Goal: Feedback & Contribution: Contribute content

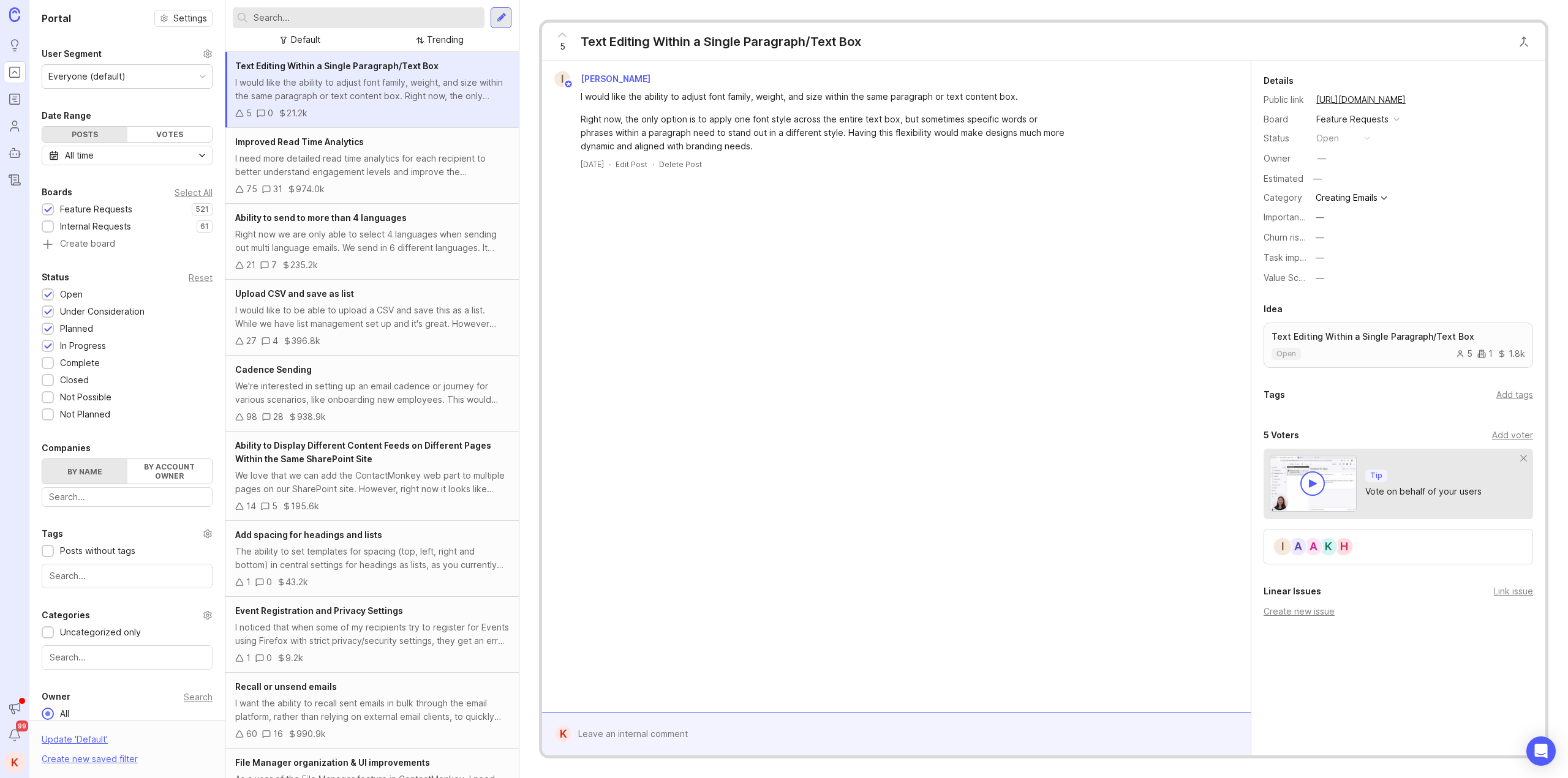
click at [321, 14] on input "text" at bounding box center [366, 17] width 226 height 13
type input "authorized senders"
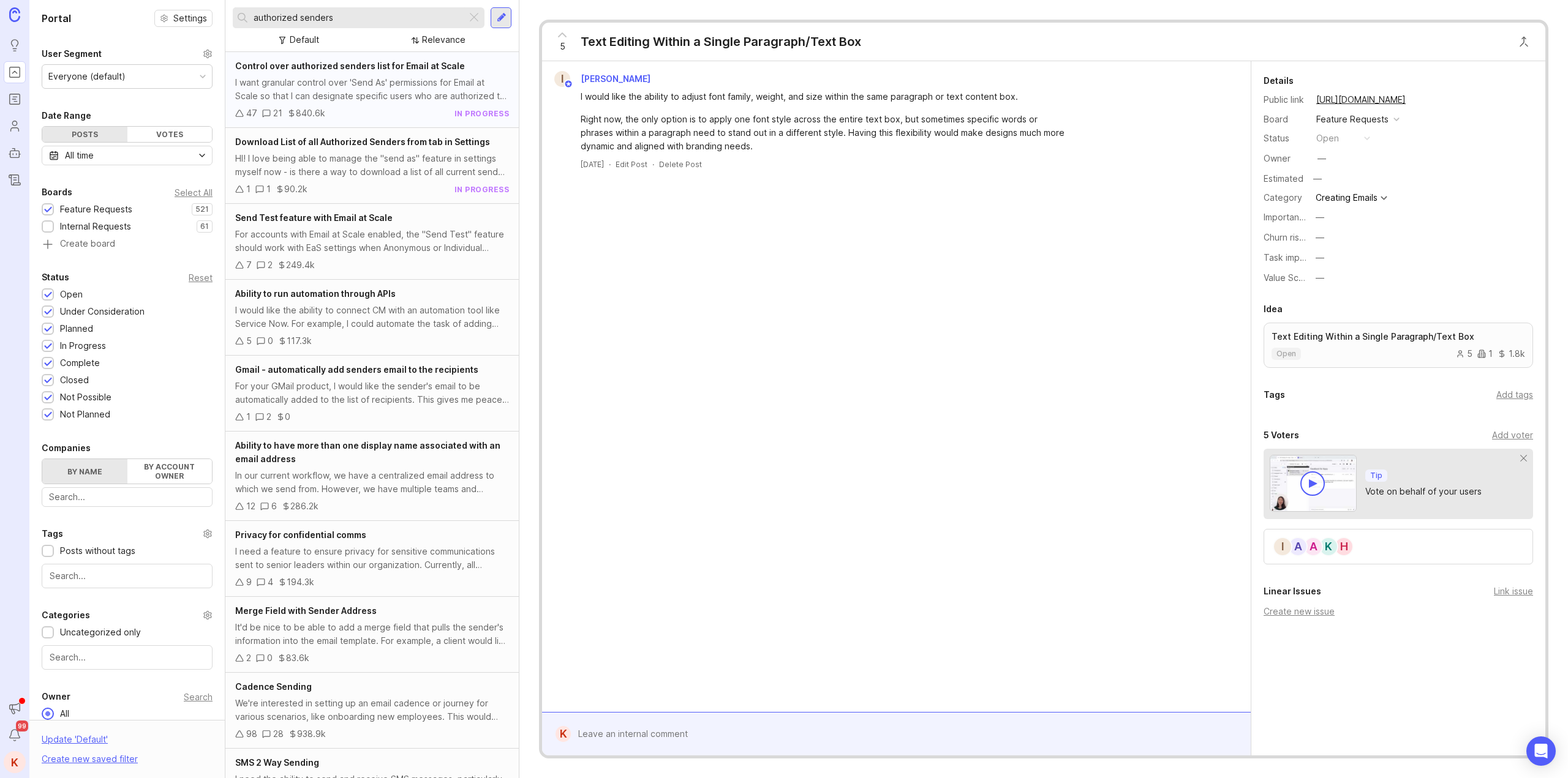
click at [366, 71] on div "Control over authorized senders list for Email at Scale" at bounding box center [372, 66] width 274 height 13
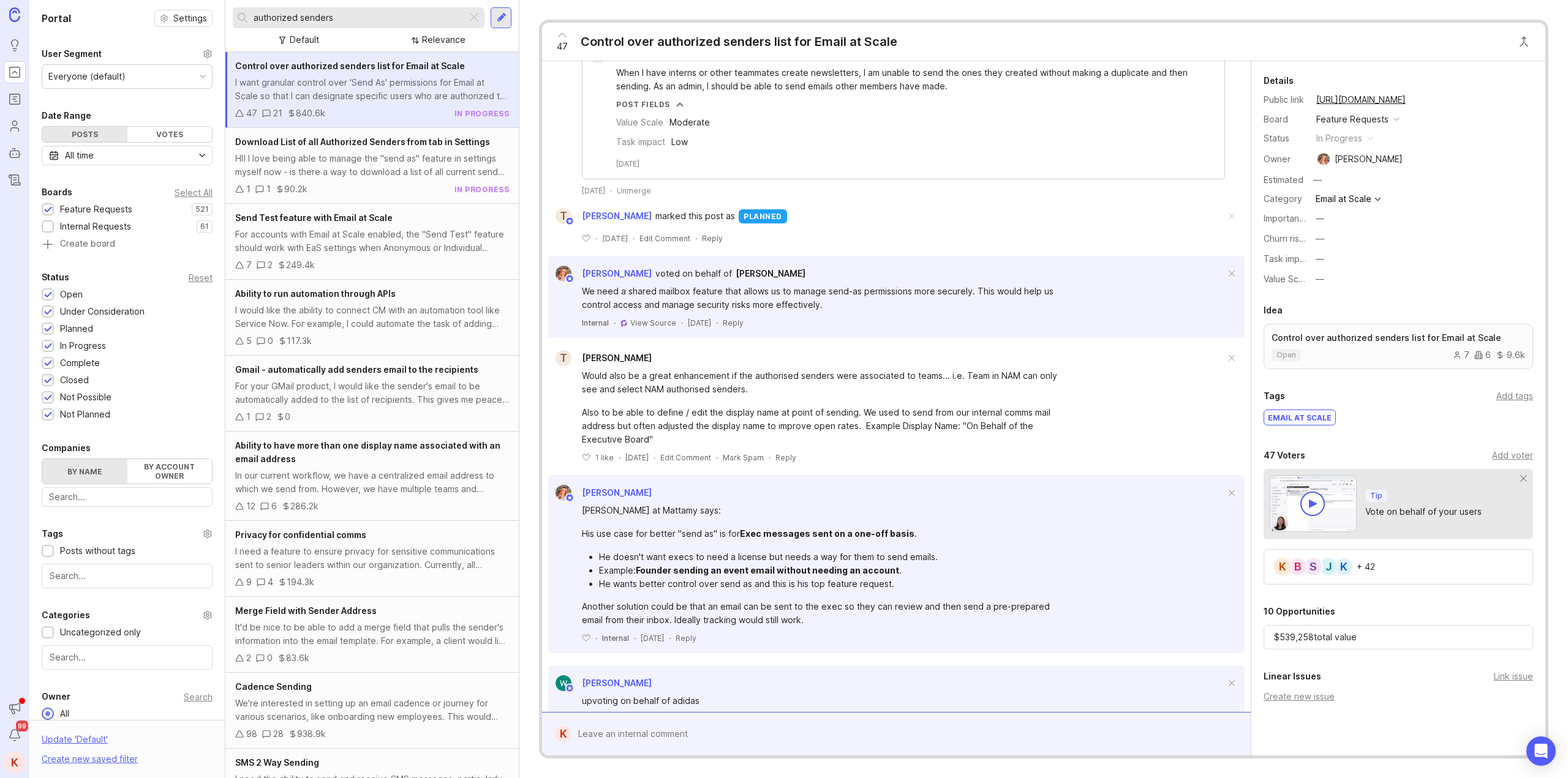
scroll to position [1561, 0]
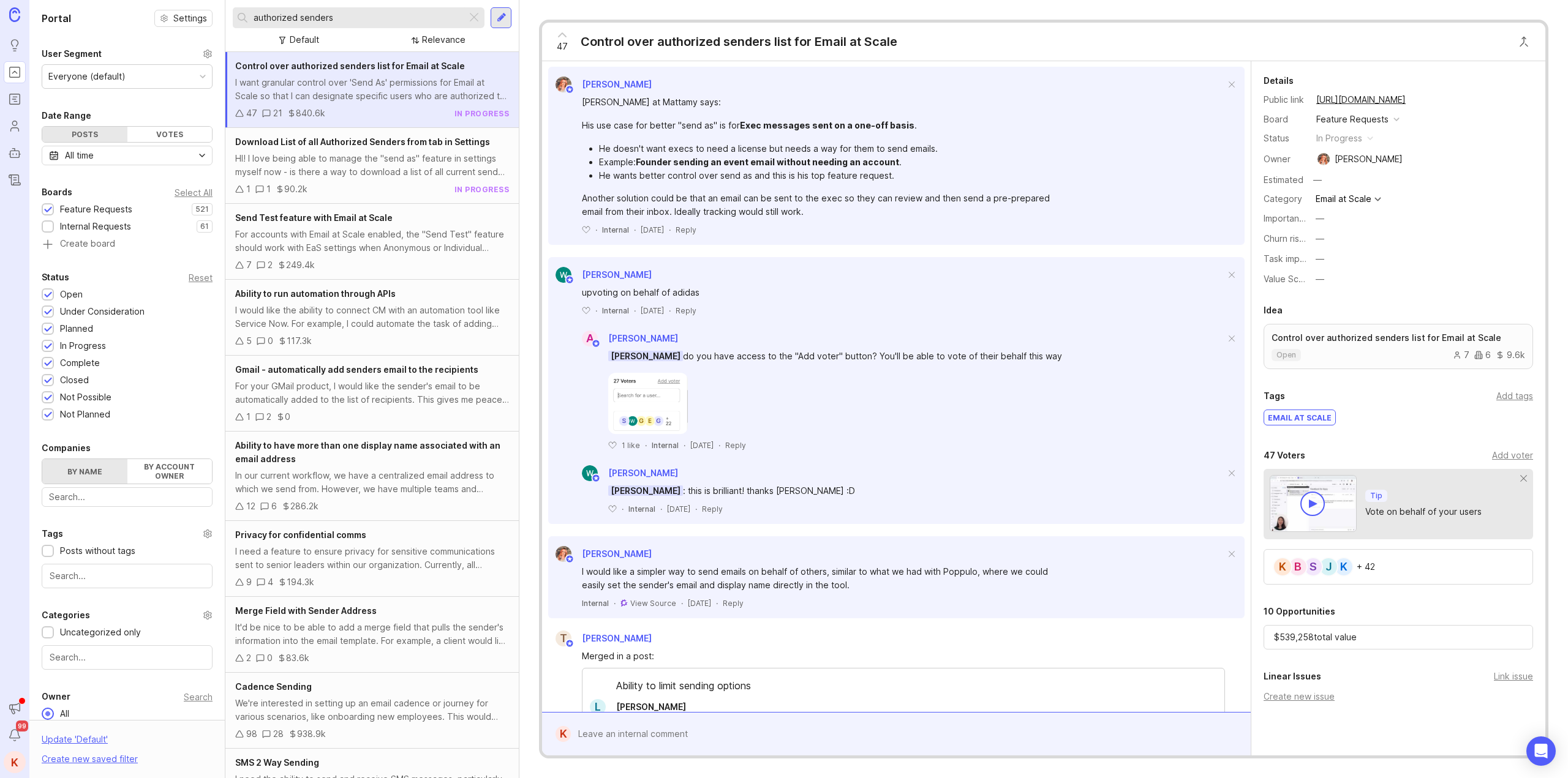
click at [692, 732] on div at bounding box center [906, 734] width 669 height 23
paste textarea "Would like to be able to organize them or group them into folders to make them …"
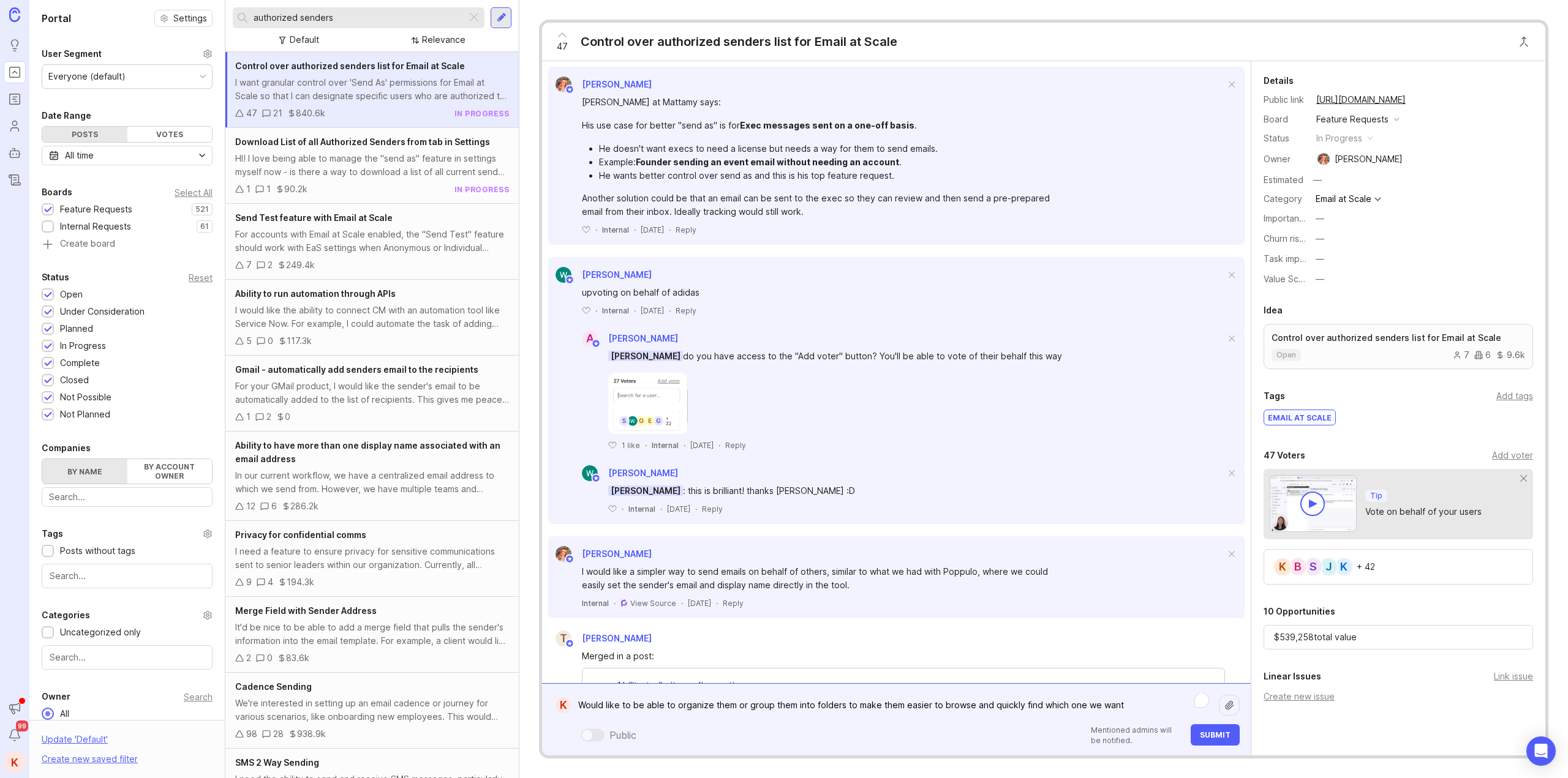
click at [580, 707] on textarea "Would like to be able to organize them or group them into folders to make them …" at bounding box center [895, 705] width 648 height 23
click at [736, 706] on textarea "I would like to be able to organize them or group them into folders to make the…" at bounding box center [895, 705] width 648 height 23
click at [773, 707] on textarea "I would like to be able to organize or group them into folders to make them eas…" at bounding box center [895, 705] width 648 height 23
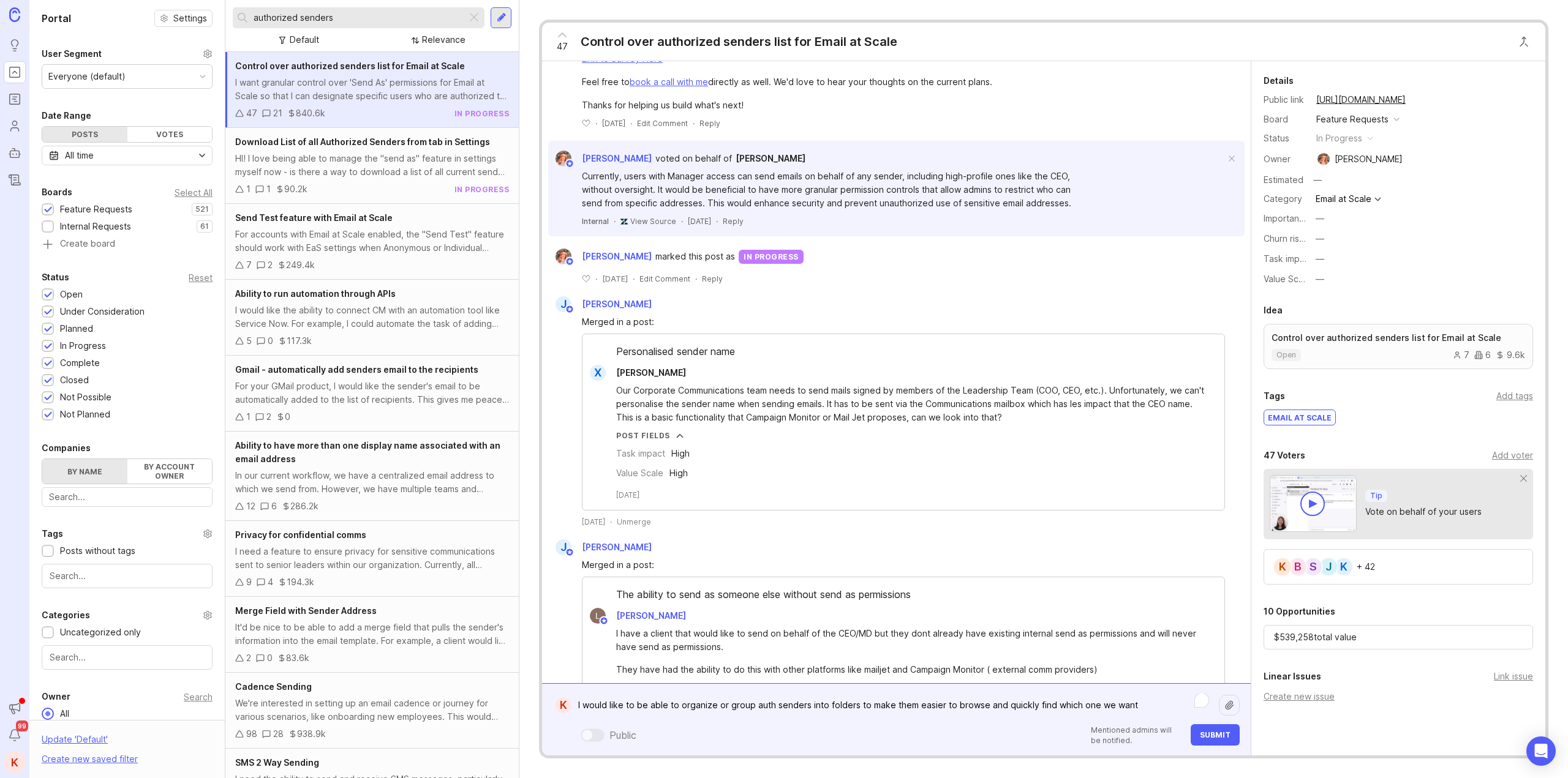
scroll to position [0, 0]
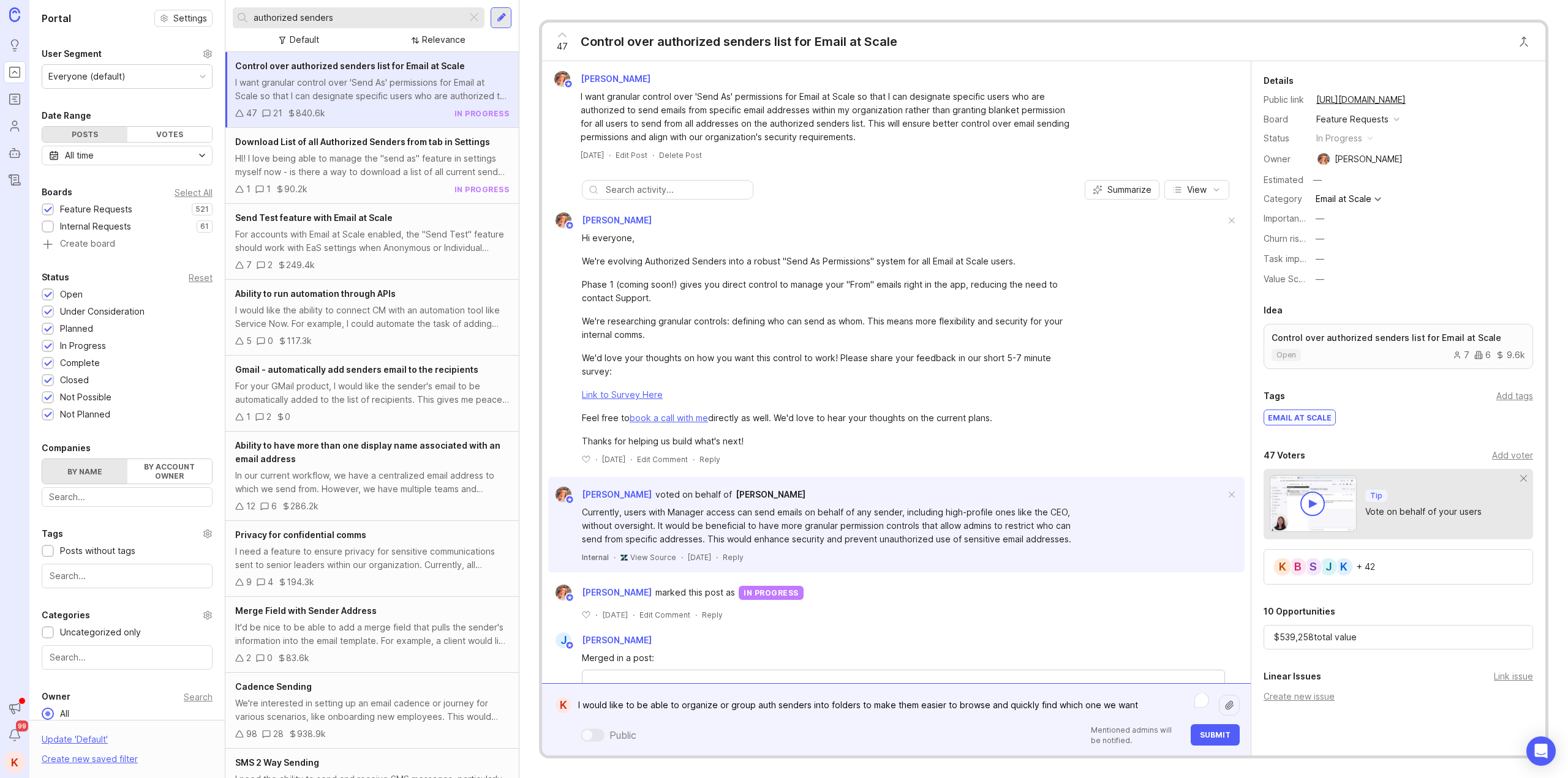
type textarea "I would like to be able to organize or group auth senders into folders to make …"
click at [1211, 743] on button "Submit" at bounding box center [1215, 735] width 49 height 22
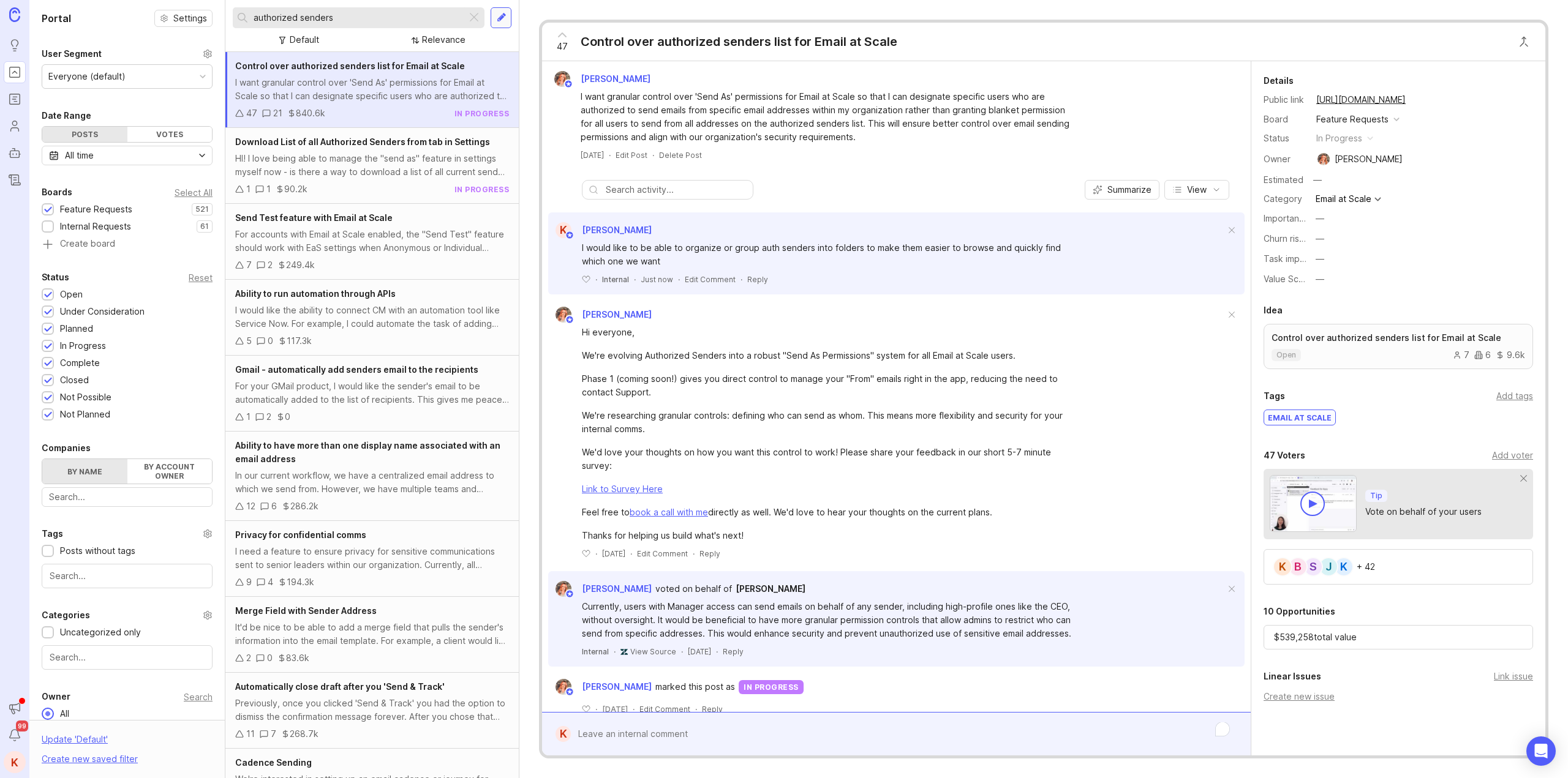
drag, startPoint x: 474, startPoint y: 10, endPoint x: 496, endPoint y: 10, distance: 22.0
click at [474, 10] on div at bounding box center [474, 17] width 15 height 16
